Goal: Transaction & Acquisition: Purchase product/service

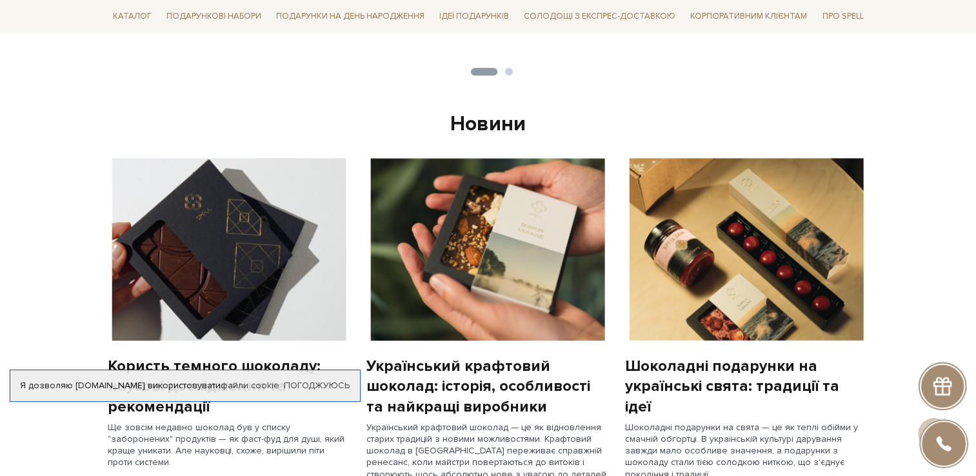
scroll to position [904, 0]
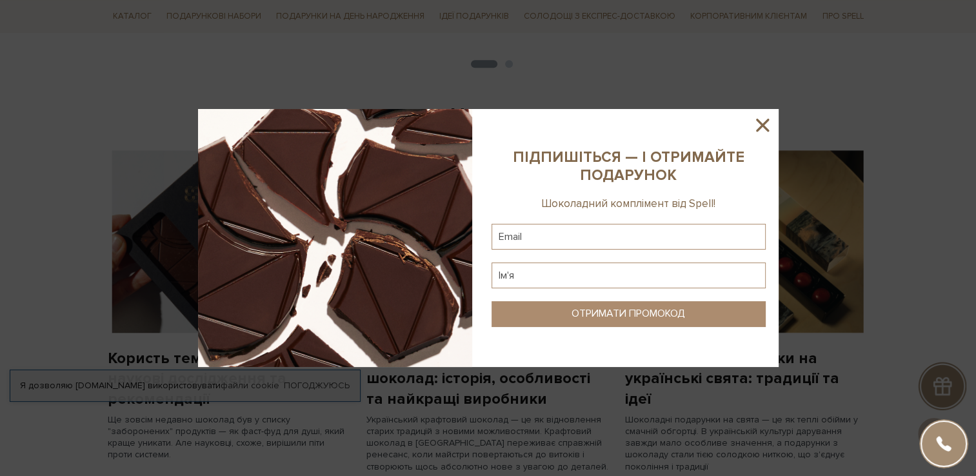
click at [762, 125] on icon at bounding box center [762, 125] width 13 height 13
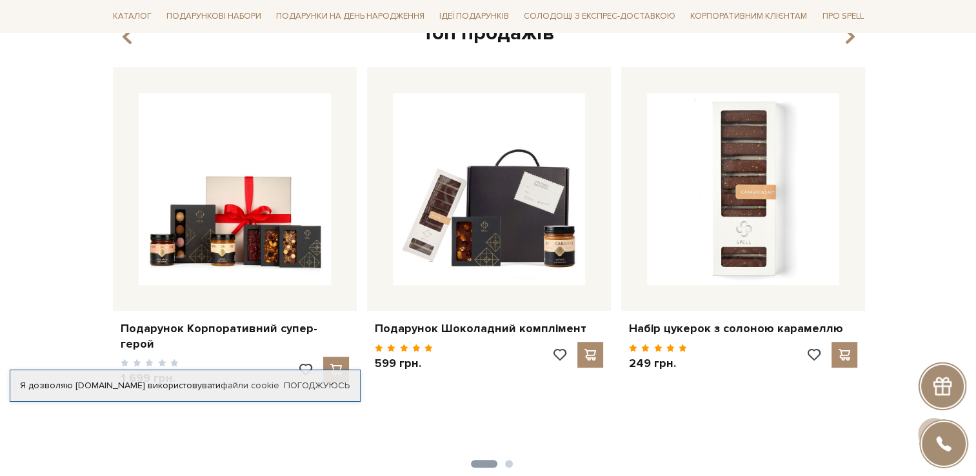
scroll to position [478, 0]
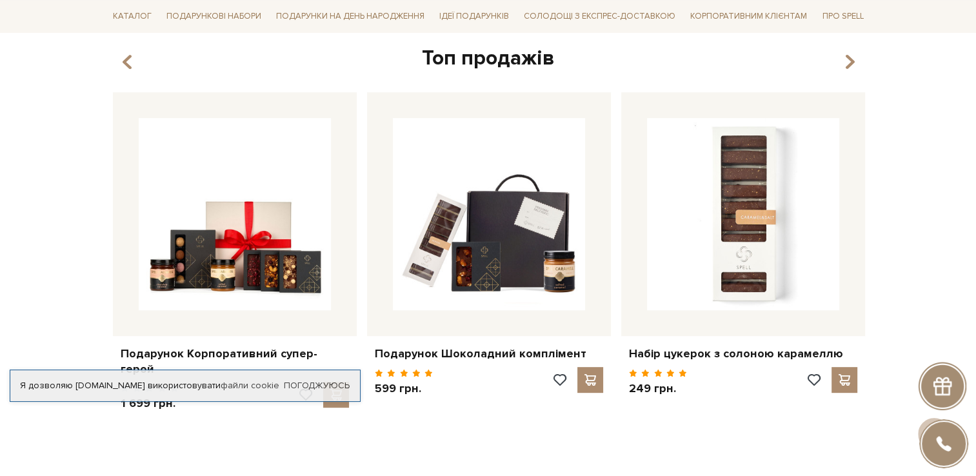
drag, startPoint x: 762, startPoint y: 436, endPoint x: 774, endPoint y: 440, distance: 12.2
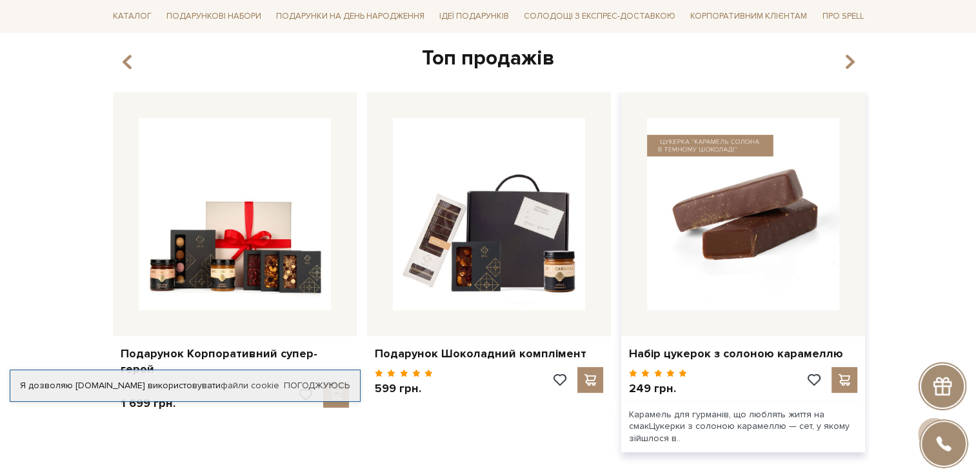
click at [796, 274] on img at bounding box center [743, 214] width 192 height 192
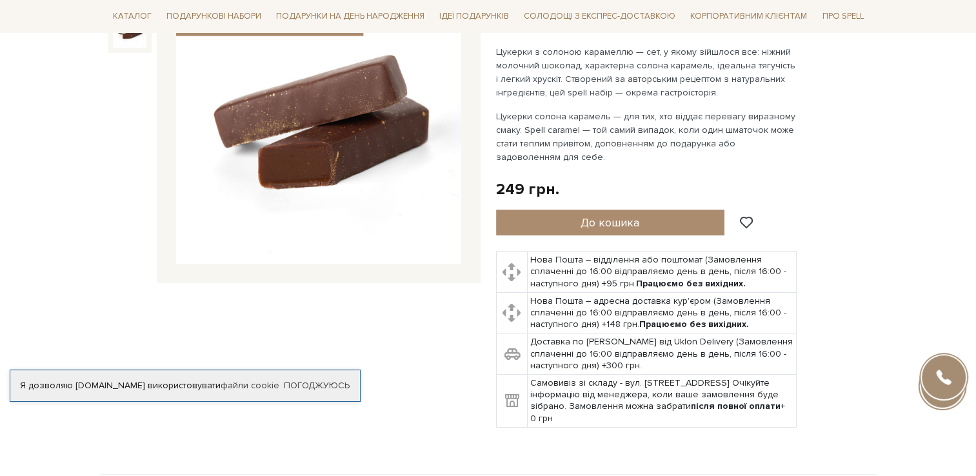
scroll to position [194, 0]
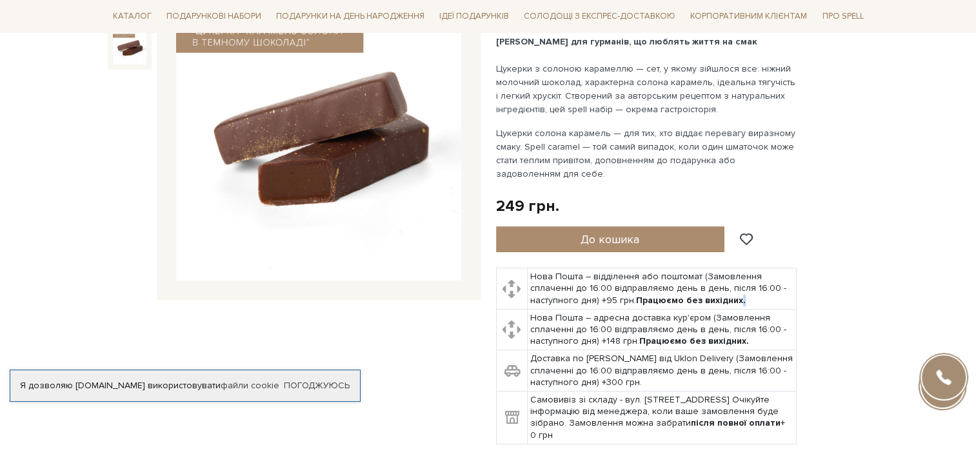
drag, startPoint x: 741, startPoint y: 298, endPoint x: 754, endPoint y: 298, distance: 12.9
click at [754, 298] on td "Нова Пошта – відділення або поштомат (Замовлення сплаченні до 16:00 відправляєм…" at bounding box center [661, 288] width 269 height 41
drag, startPoint x: 754, startPoint y: 298, endPoint x: 875, endPoint y: 296, distance: 121.3
click at [875, 296] on div "Набір цукерок з солоною карамеллю 5/5" at bounding box center [683, 218] width 389 height 483
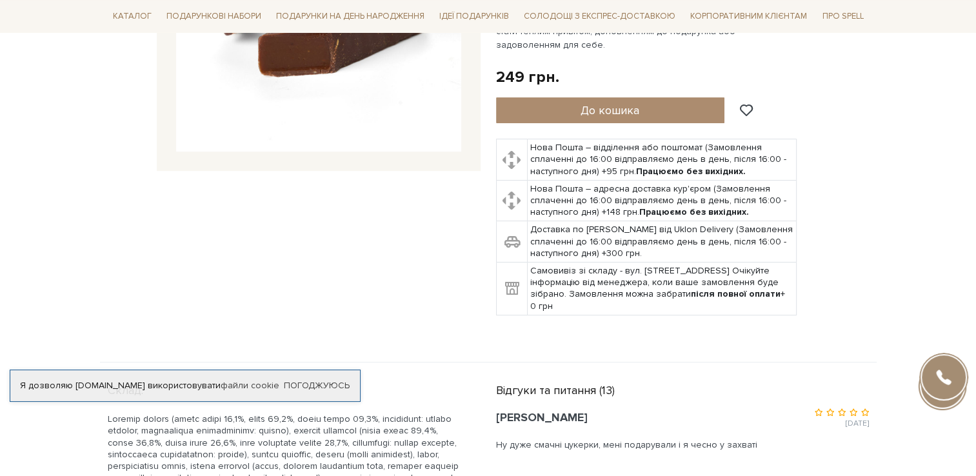
scroll to position [0, 0]
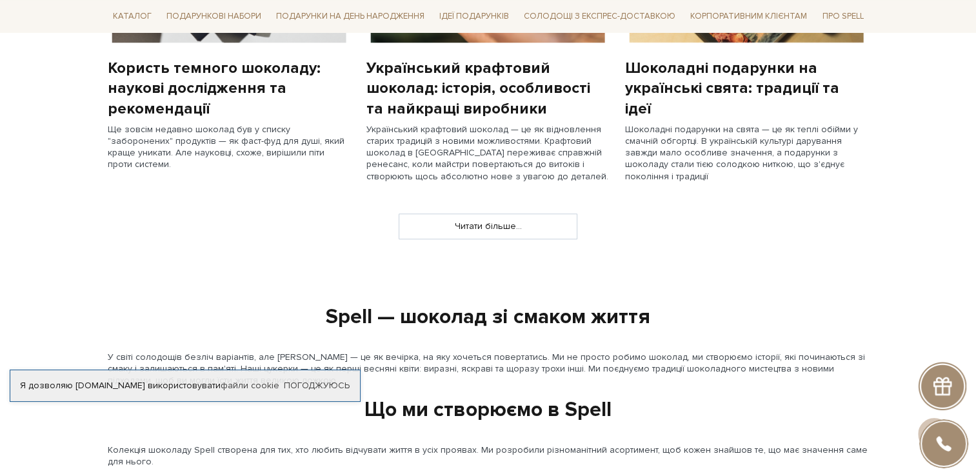
scroll to position [1188, 0]
